Goal: Communication & Community: Answer question/provide support

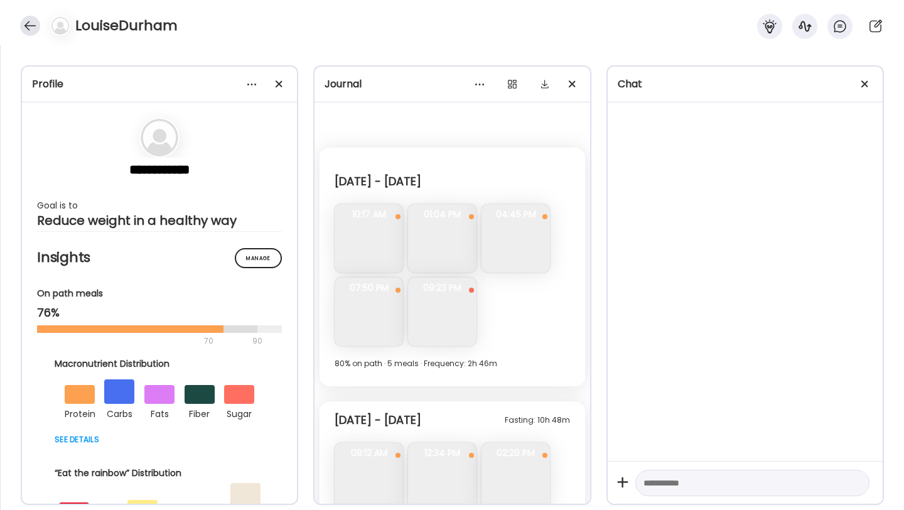
scroll to position [7748, 0]
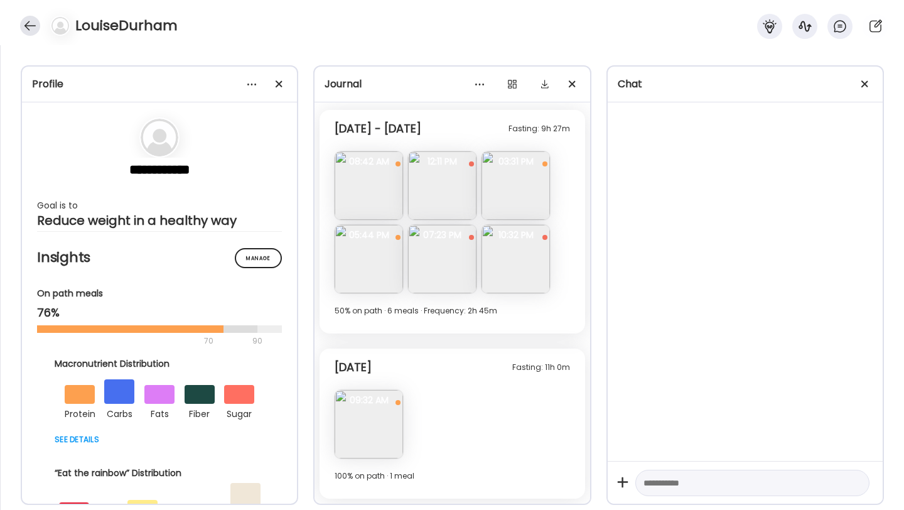
click at [26, 16] on div at bounding box center [30, 26] width 20 height 20
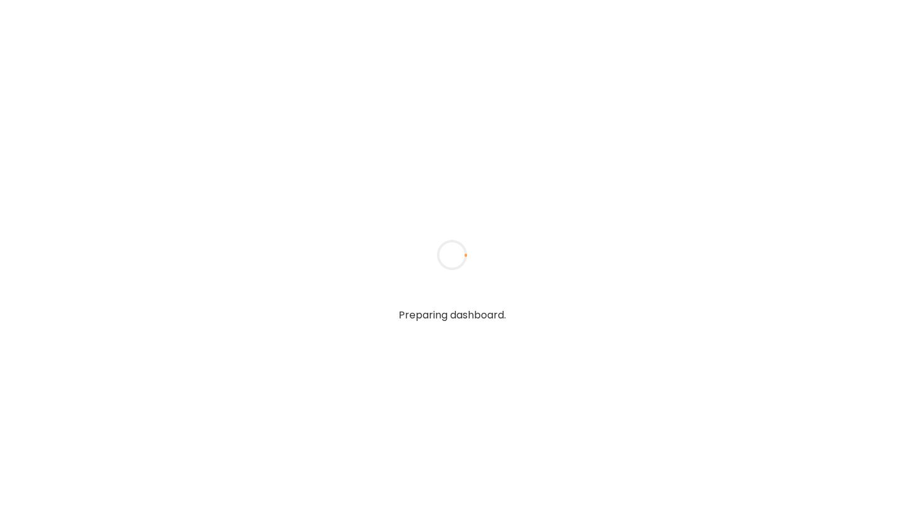
type input "**********"
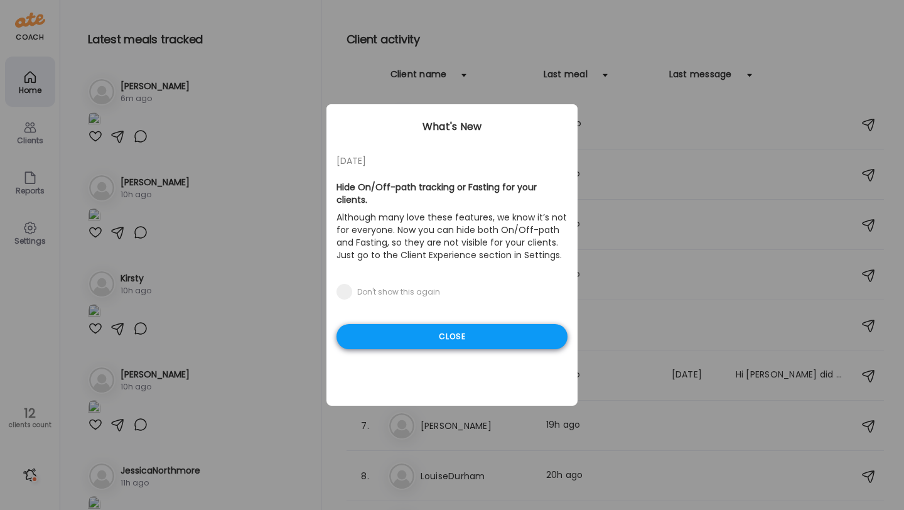
click at [446, 324] on div "Close" at bounding box center [452, 336] width 231 height 25
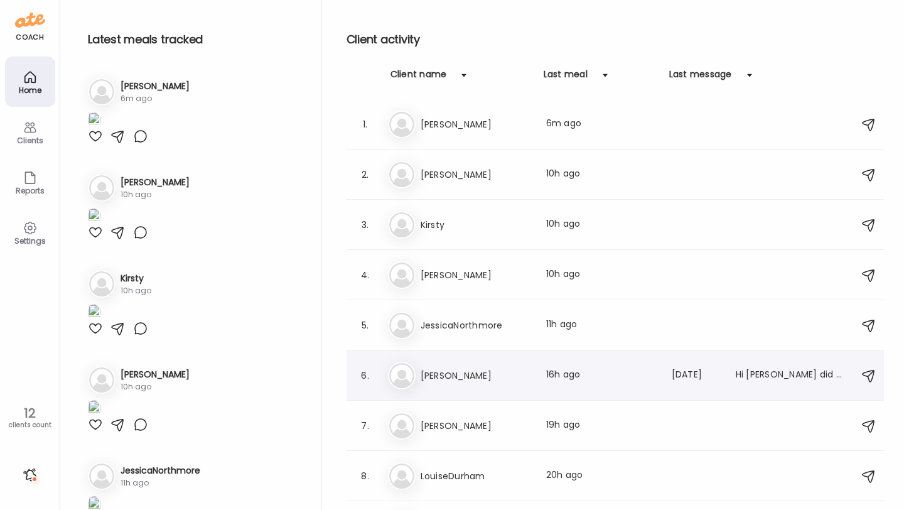
scroll to position [186, 0]
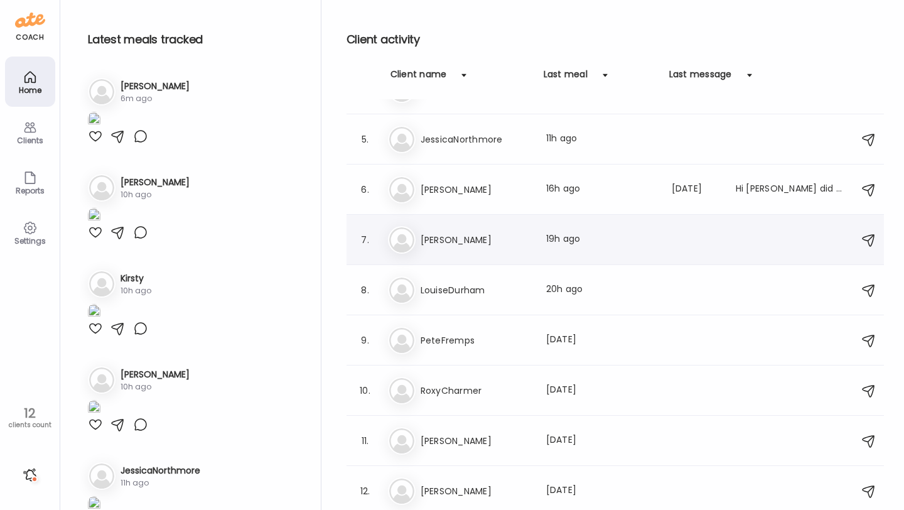
click at [479, 246] on h3 "[PERSON_NAME]" at bounding box center [476, 239] width 111 height 15
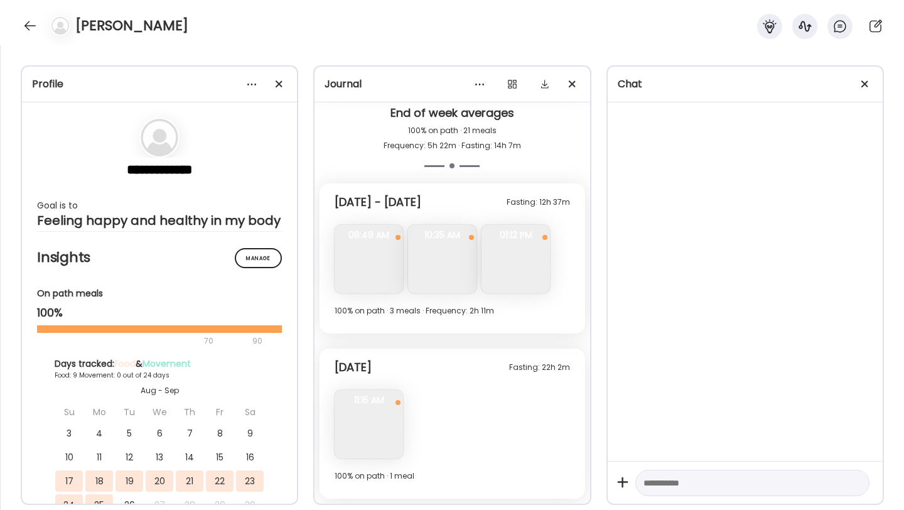
scroll to position [4883, 0]
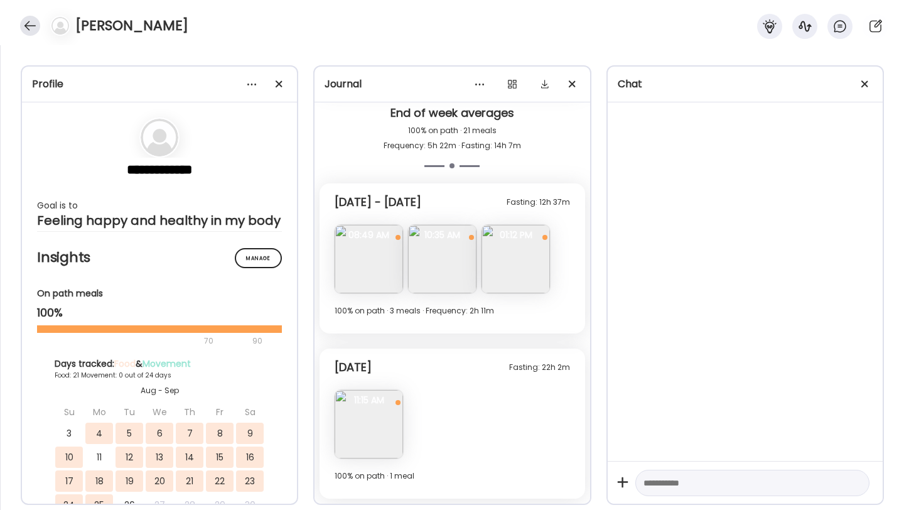
click at [30, 28] on div at bounding box center [30, 26] width 20 height 20
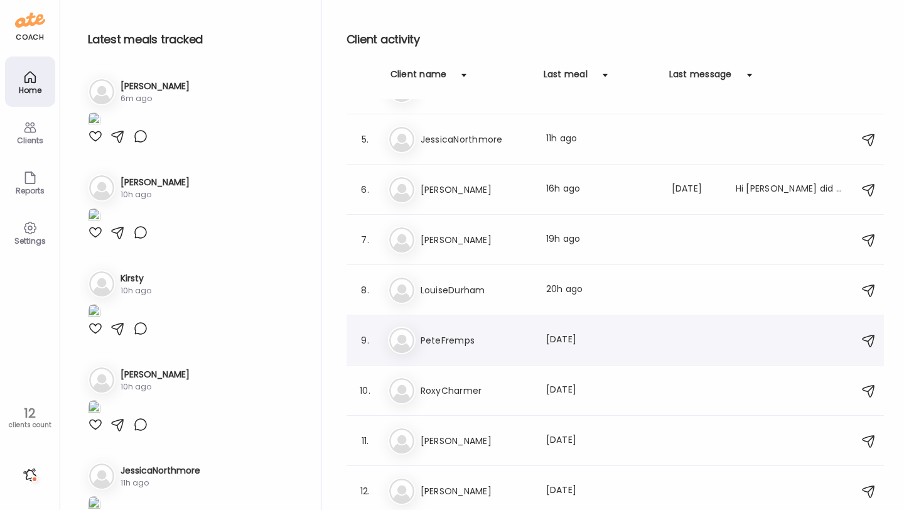
scroll to position [0, 0]
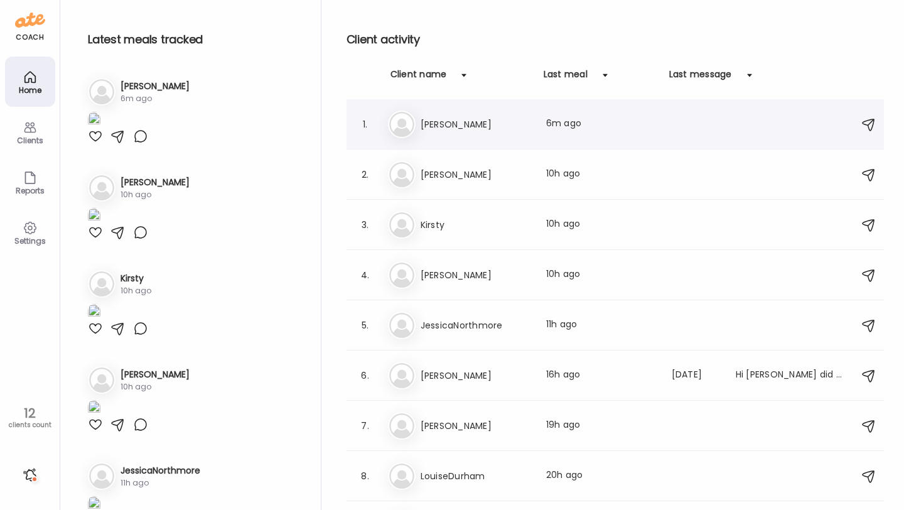
click at [464, 126] on h3 "[PERSON_NAME]" at bounding box center [476, 124] width 111 height 15
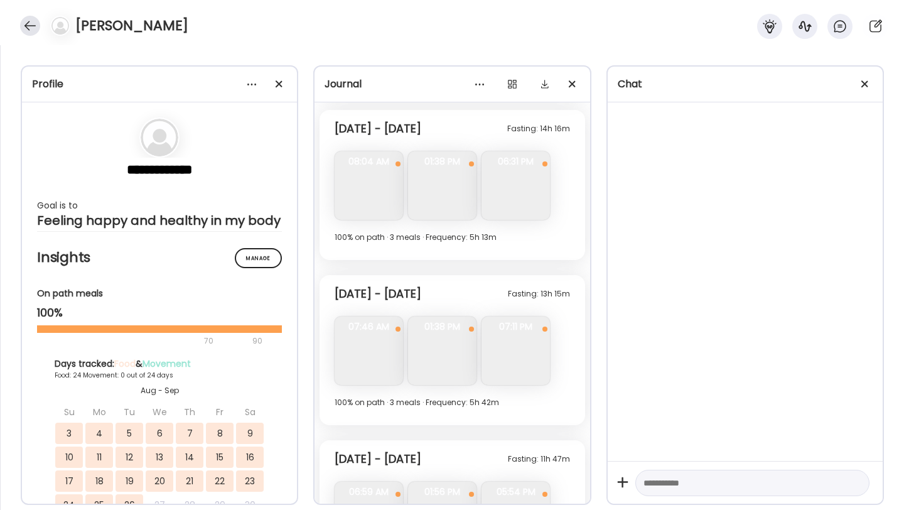
scroll to position [6443, 0]
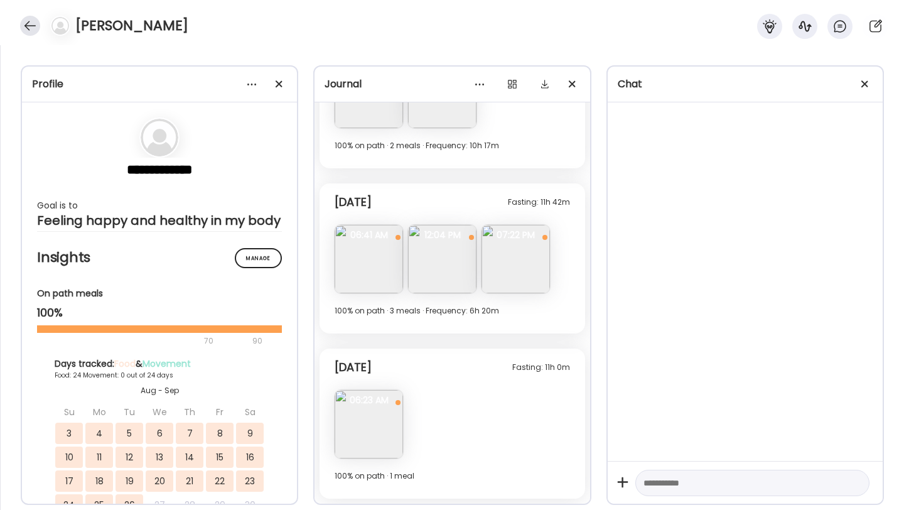
click at [26, 29] on div at bounding box center [30, 26] width 20 height 20
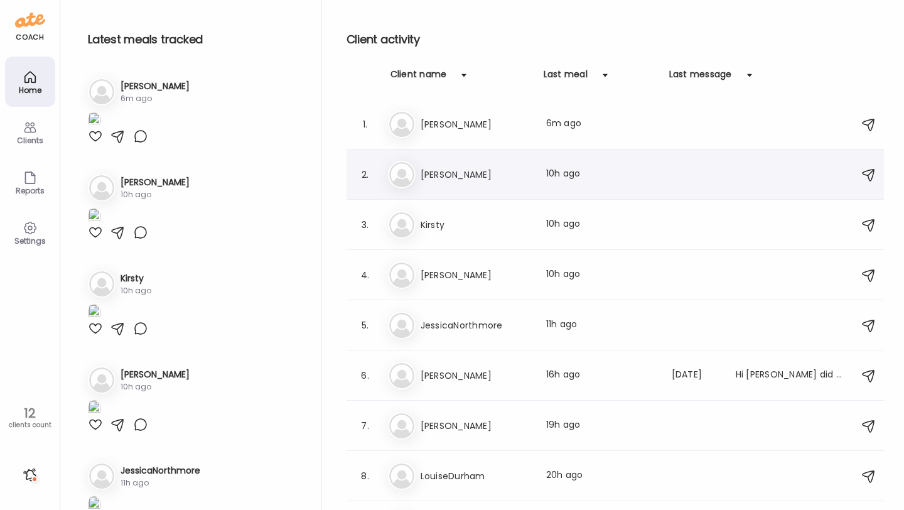
click at [467, 187] on div "[PERSON_NAME] Last meal: 10h ago" at bounding box center [617, 175] width 458 height 28
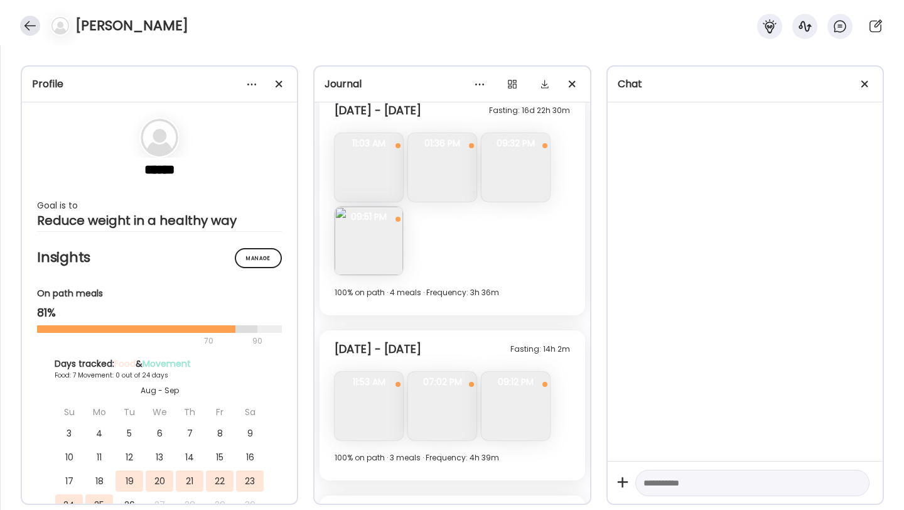
scroll to position [2209, 0]
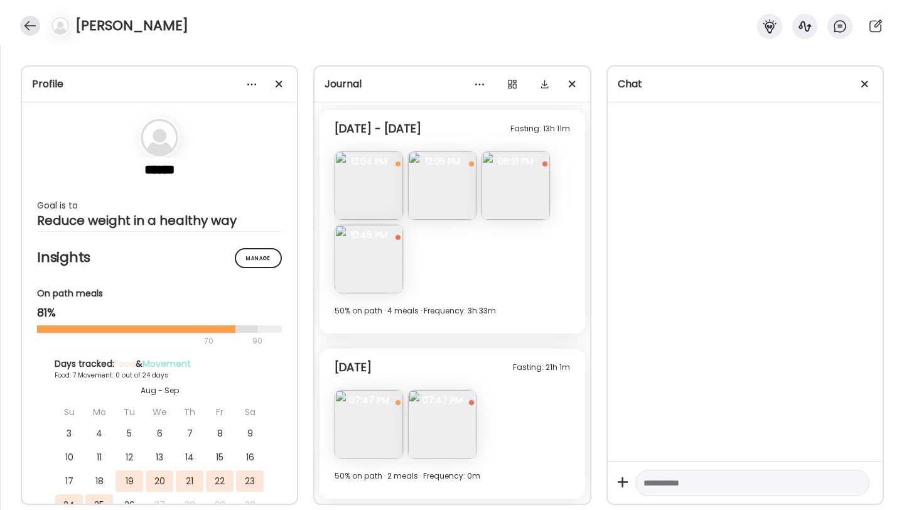
click at [32, 30] on div at bounding box center [30, 26] width 20 height 20
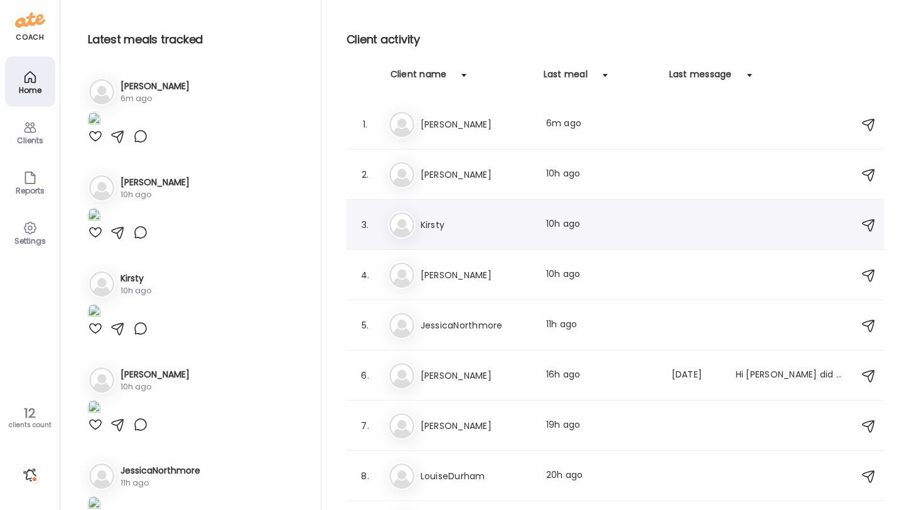
click at [481, 227] on h3 "Kirsty" at bounding box center [476, 224] width 111 height 15
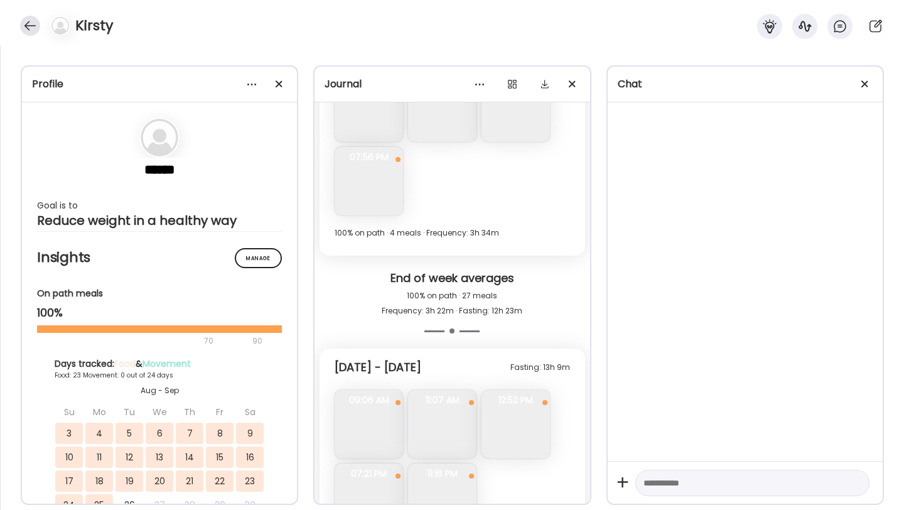
scroll to position [7968, 0]
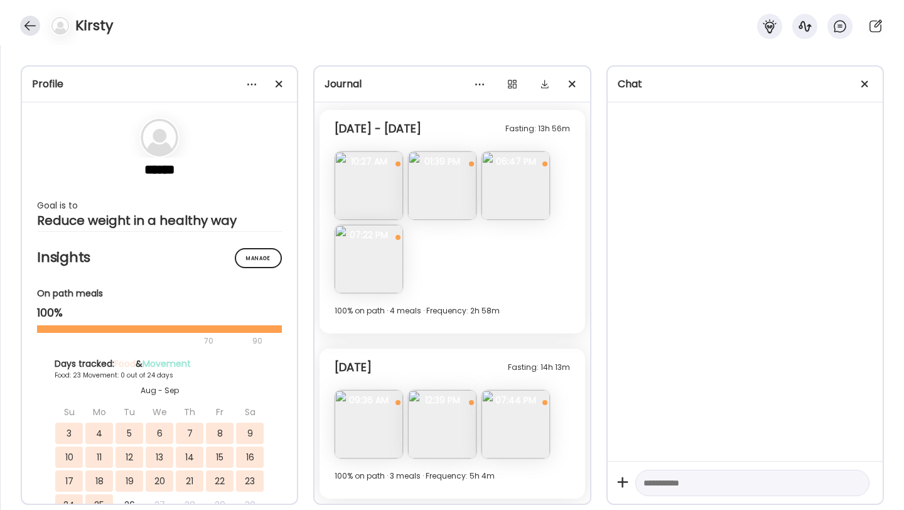
click at [31, 28] on div at bounding box center [30, 26] width 20 height 20
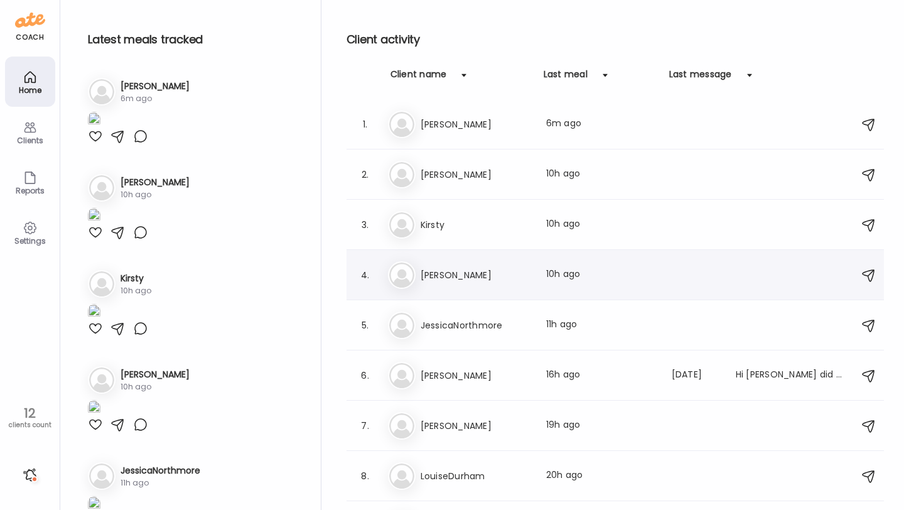
click at [477, 281] on h3 "[PERSON_NAME]" at bounding box center [476, 275] width 111 height 15
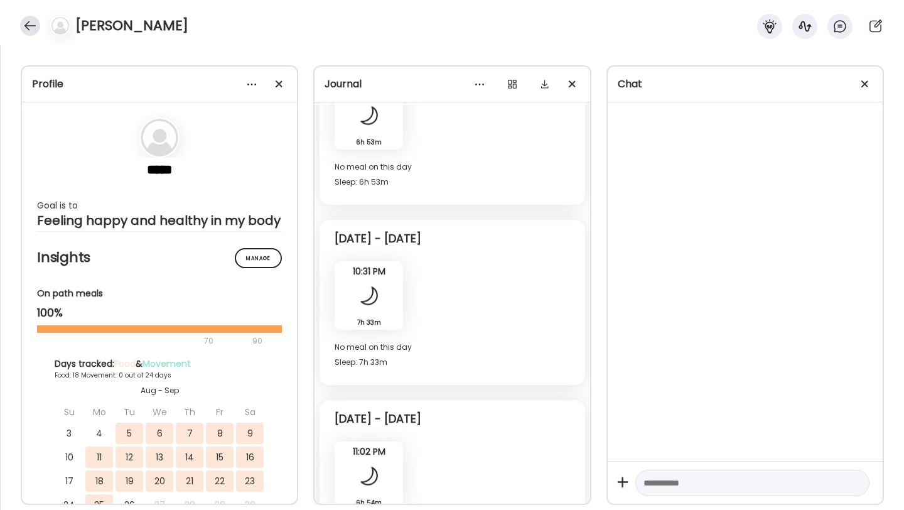
scroll to position [7078, 0]
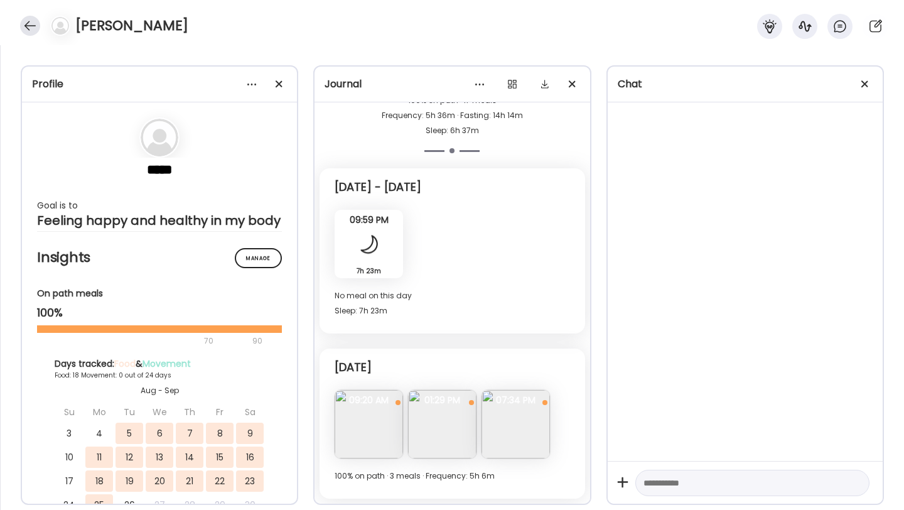
click at [32, 26] on div at bounding box center [30, 26] width 20 height 20
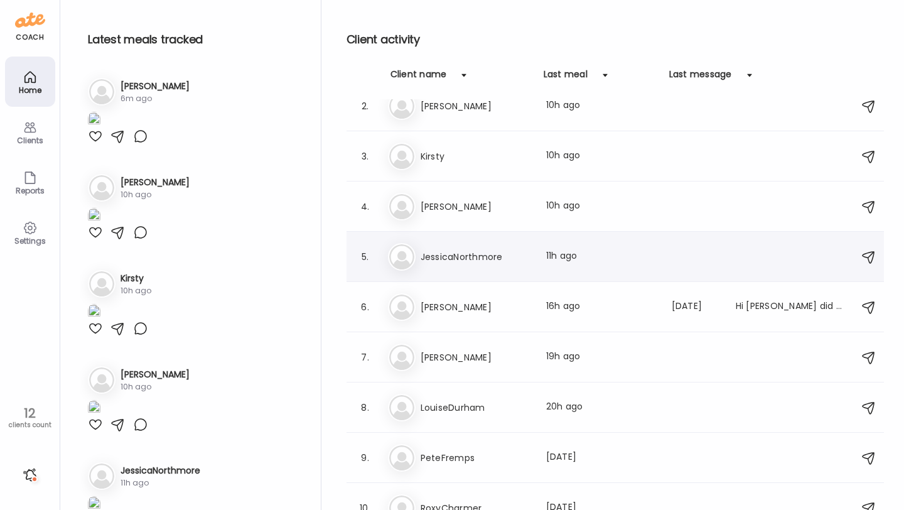
scroll to position [75, 0]
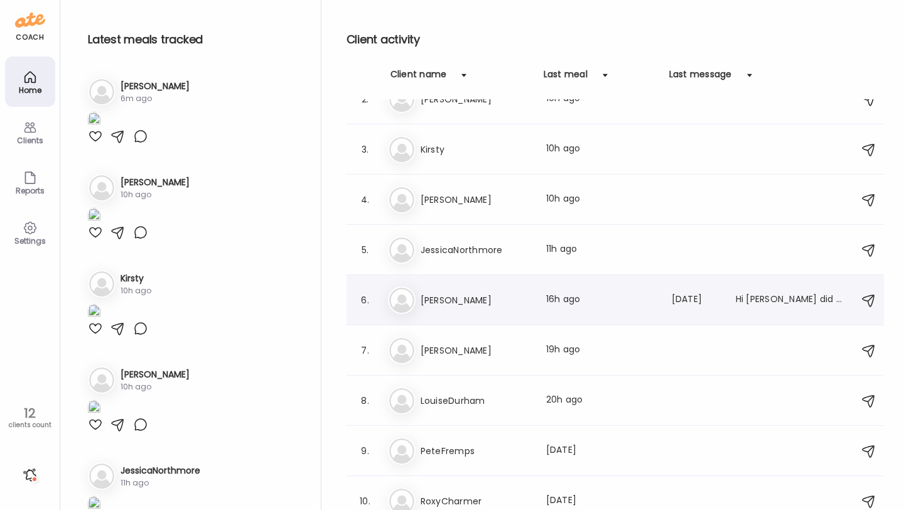
click at [456, 303] on h3 "[PERSON_NAME]" at bounding box center [476, 300] width 111 height 15
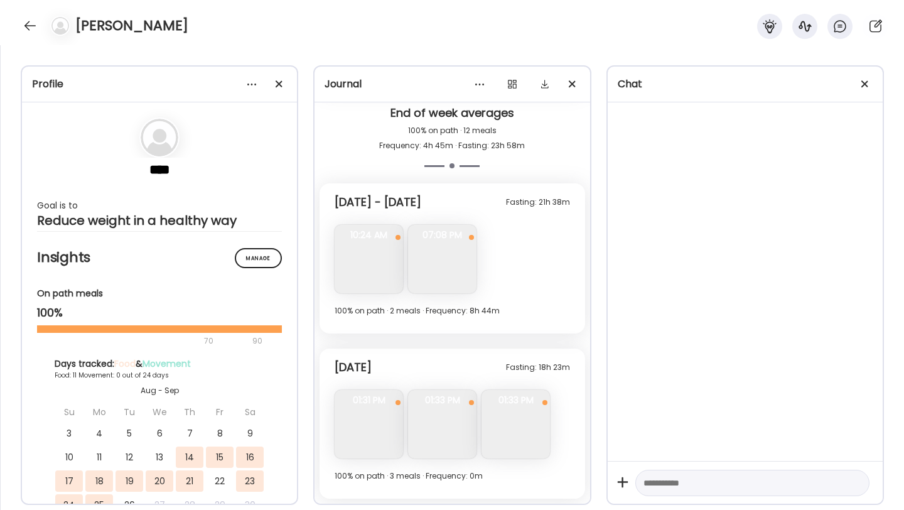
scroll to position [2190, 0]
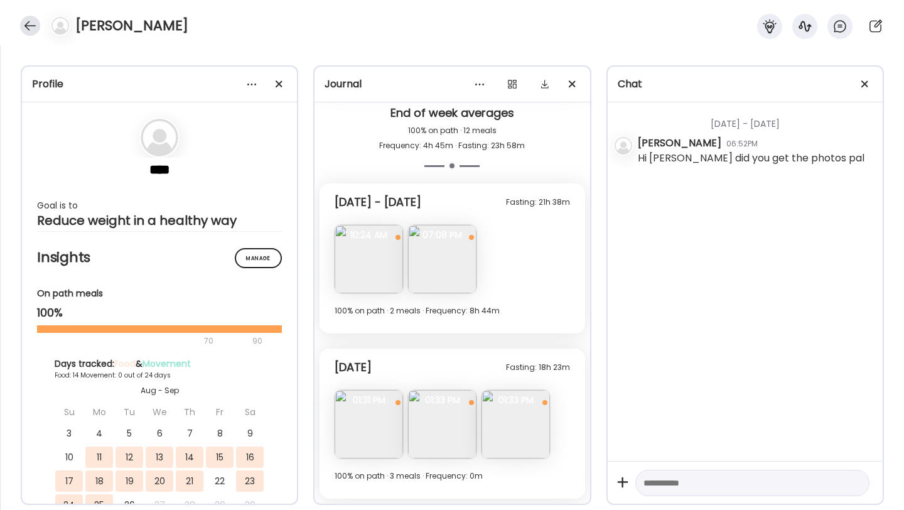
click at [33, 27] on div at bounding box center [30, 26] width 20 height 20
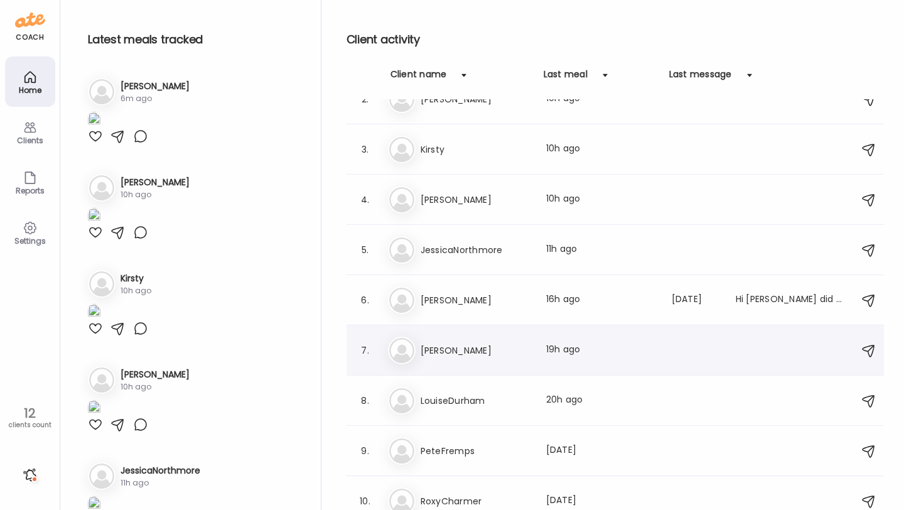
click at [453, 357] on div "Ka [PERSON_NAME] Last meal: 19h ago" at bounding box center [617, 351] width 458 height 28
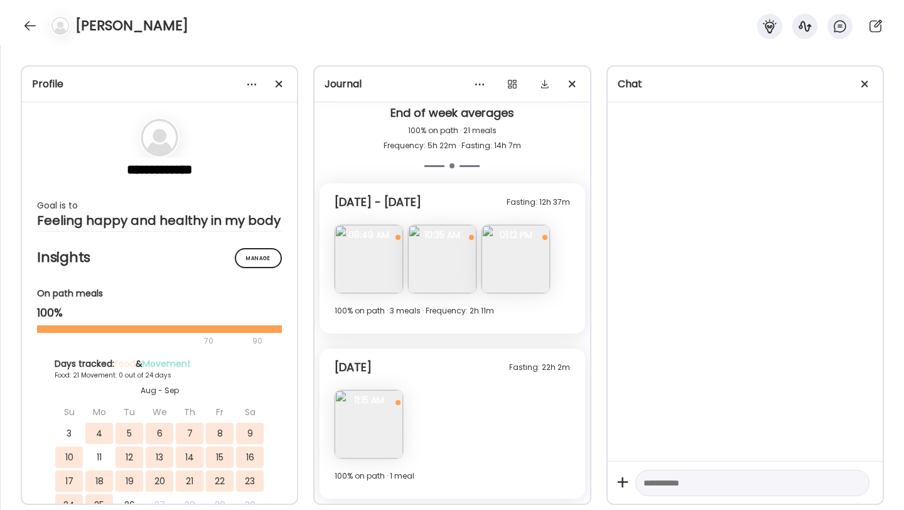
scroll to position [4883, 0]
click at [30, 27] on div at bounding box center [30, 26] width 20 height 20
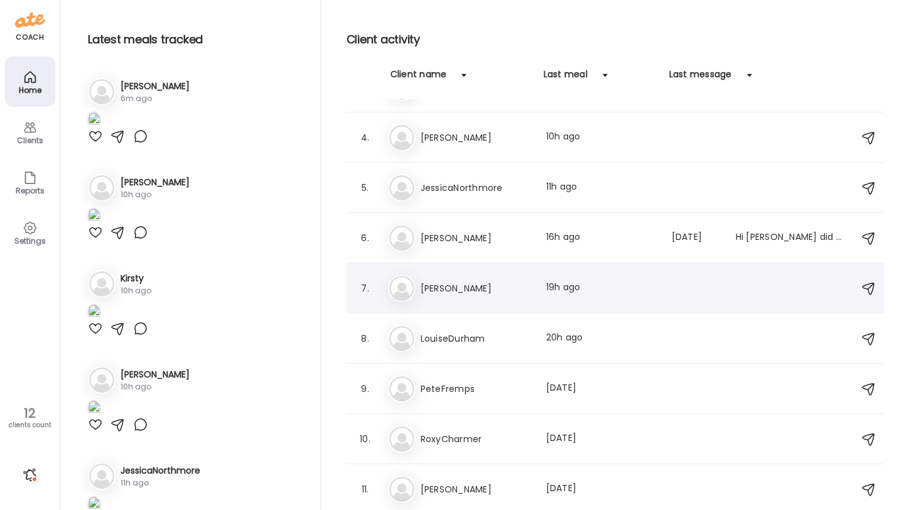
scroll to position [154, 0]
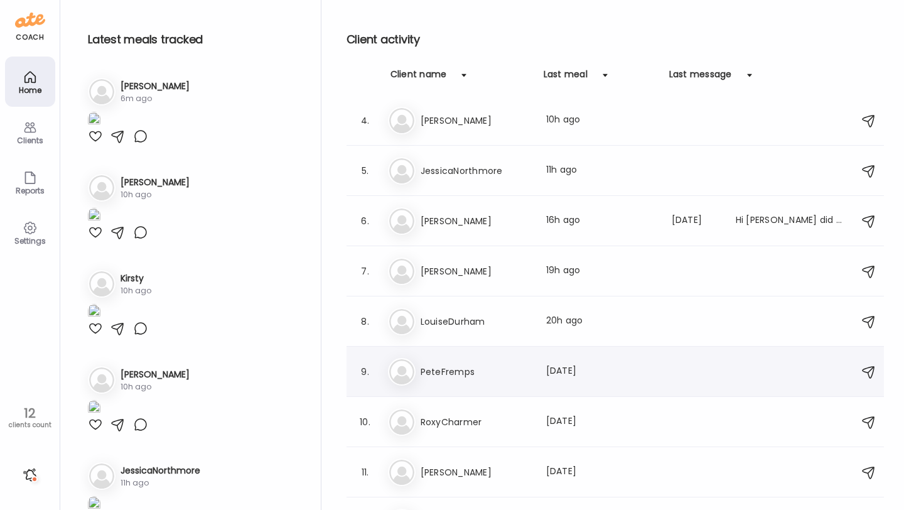
click at [453, 376] on h3 "PeteFremps" at bounding box center [476, 371] width 111 height 15
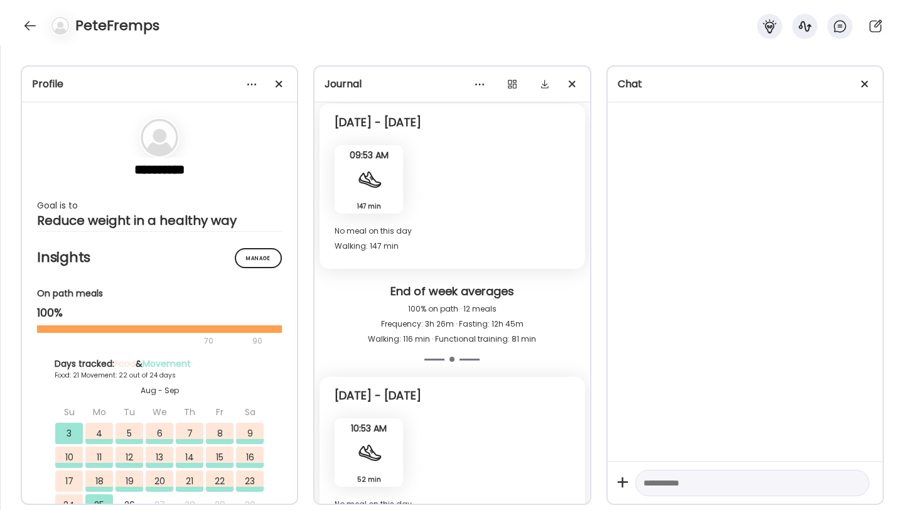
scroll to position [8464, 0]
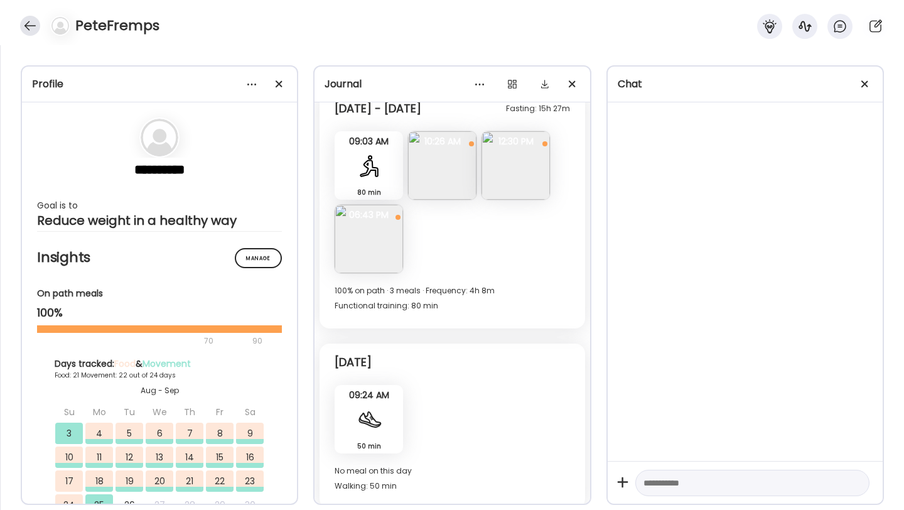
click at [32, 26] on div at bounding box center [30, 26] width 20 height 20
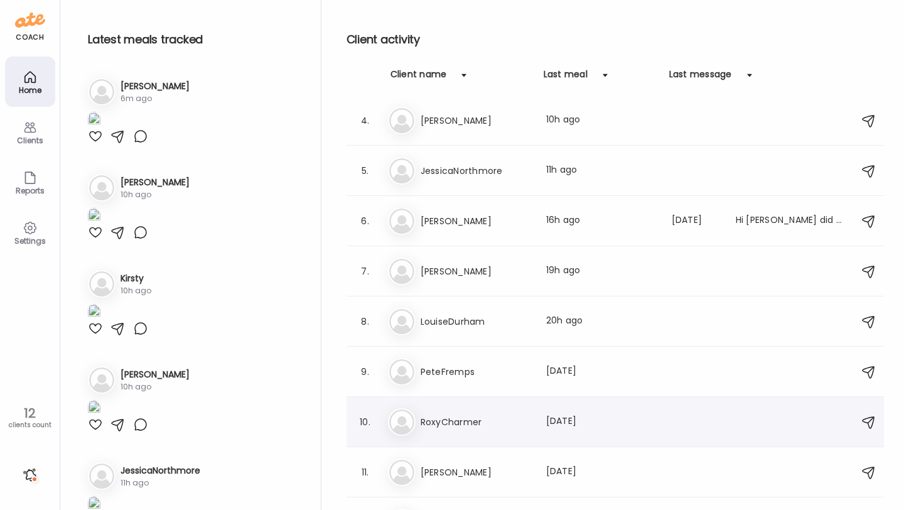
scroll to position [186, 0]
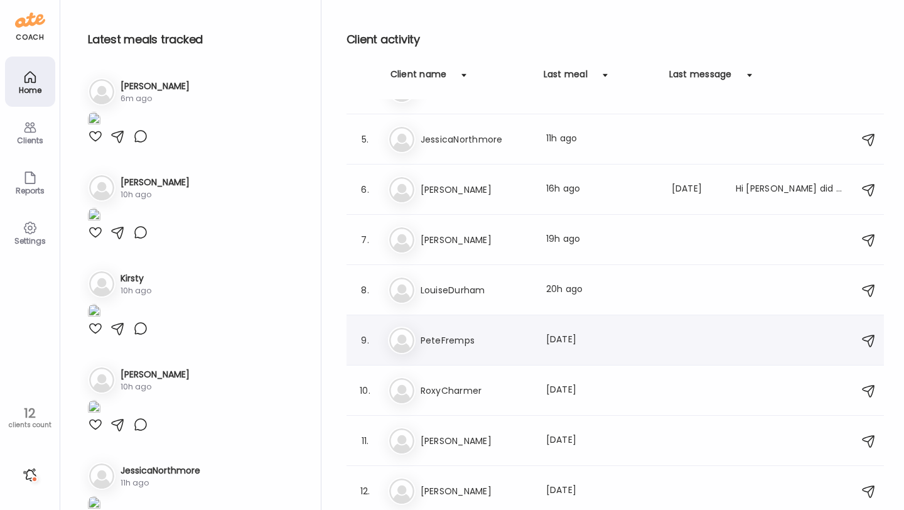
click at [458, 358] on div "9. Pe PeteFremps Last meal: [DATE]" at bounding box center [616, 340] width 538 height 50
click at [457, 352] on div "Pe PeteFremps Last meal: [DATE]" at bounding box center [617, 341] width 458 height 28
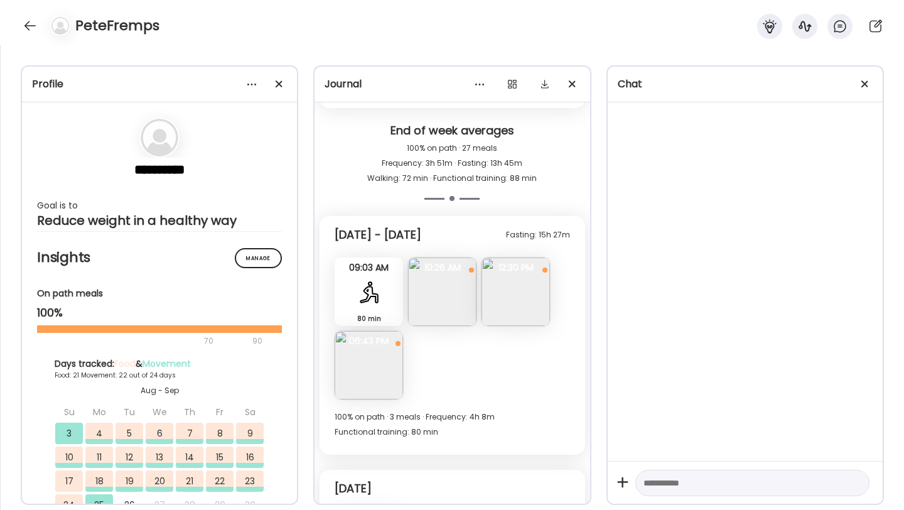
scroll to position [8464, 0]
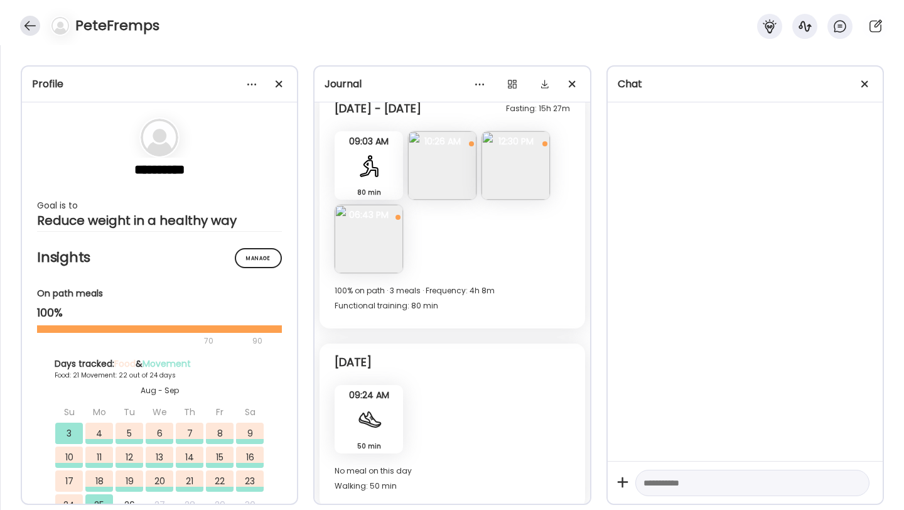
click at [30, 19] on div at bounding box center [30, 26] width 20 height 20
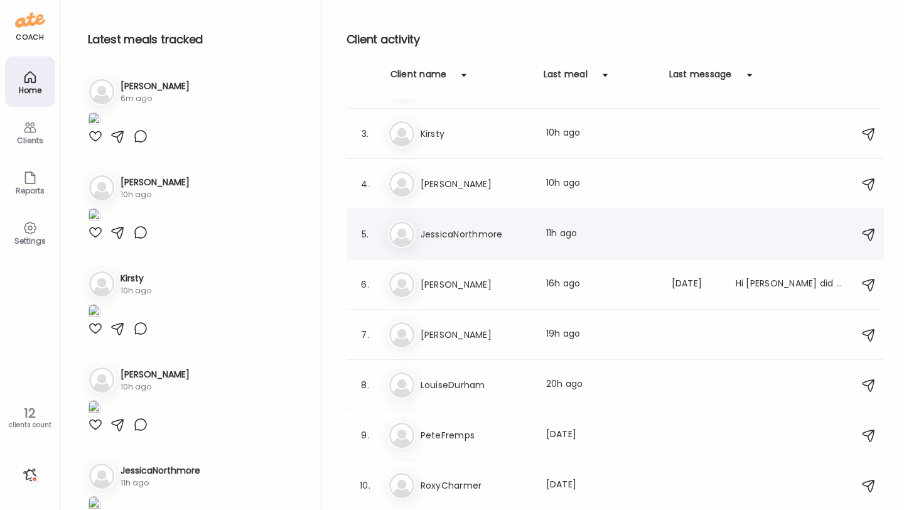
scroll to position [0, 0]
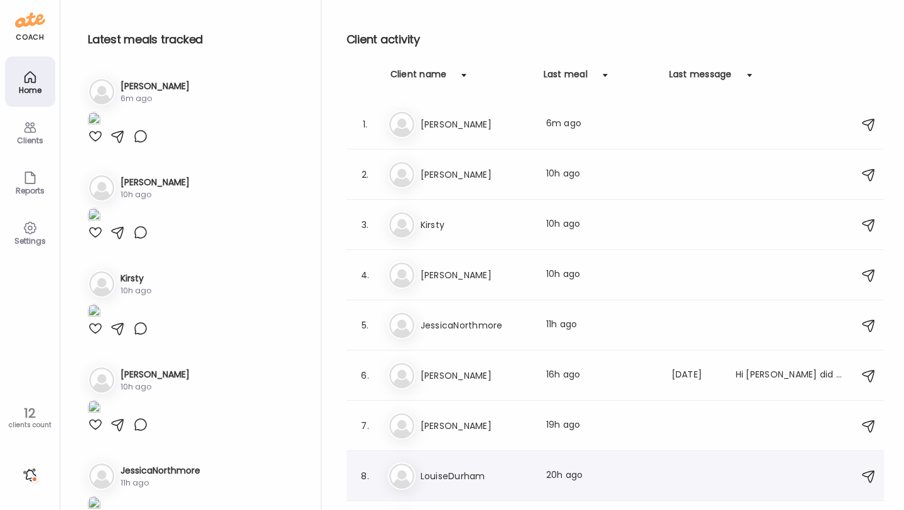
click at [470, 465] on div "Lo LouiseDurham Last meal: 20h ago" at bounding box center [617, 476] width 458 height 28
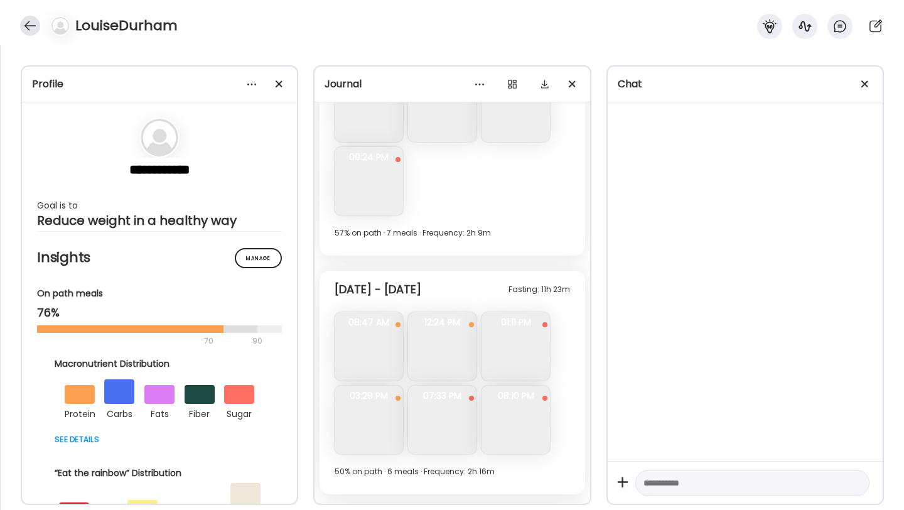
scroll to position [7748, 0]
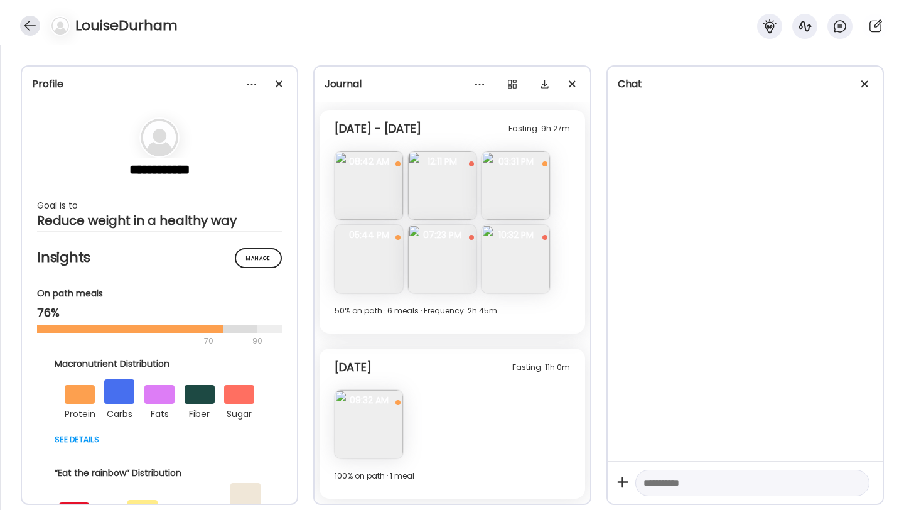
click at [31, 18] on div at bounding box center [30, 26] width 20 height 20
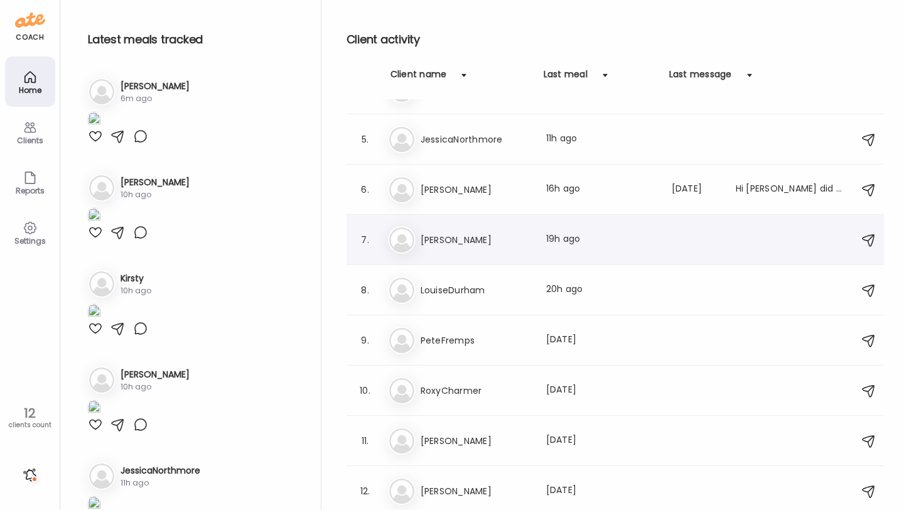
scroll to position [0, 0]
